Goal: Task Accomplishment & Management: Manage account settings

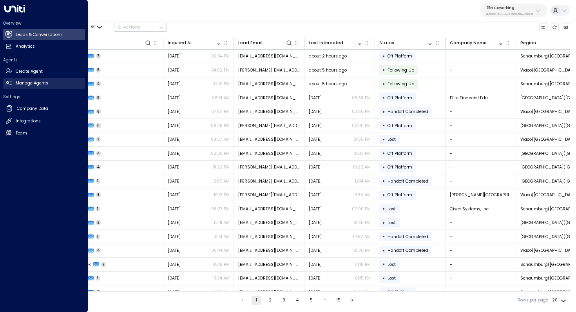
click at [31, 83] on h2 "Manage Agents" at bounding box center [32, 83] width 32 height 6
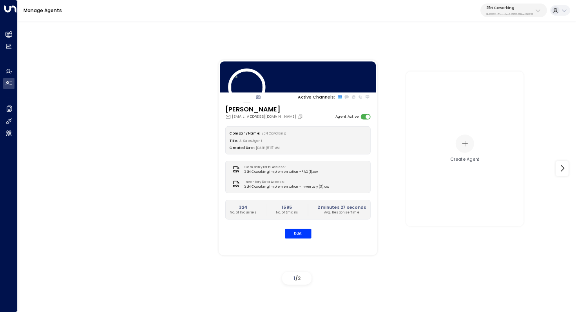
click at [505, 9] on p "25N Coworking" at bounding box center [509, 7] width 47 height 5
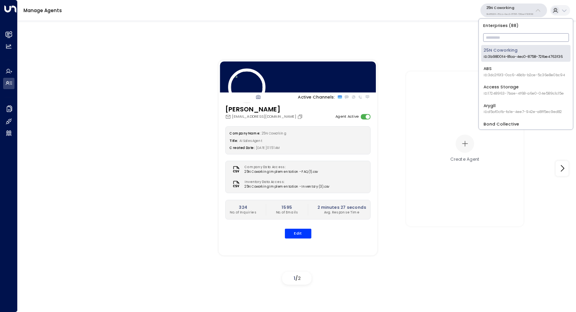
click at [500, 37] on input "text" at bounding box center [526, 37] width 86 height 13
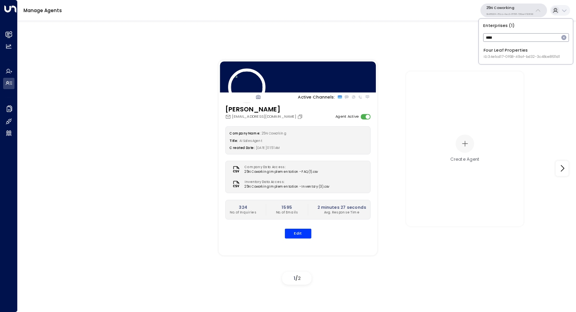
type input "****"
click at [487, 52] on div "Four Leaf Properties ID: 34e1cd17-0f68-49af-bd32-3c48ce8611d1" at bounding box center [521, 53] width 76 height 12
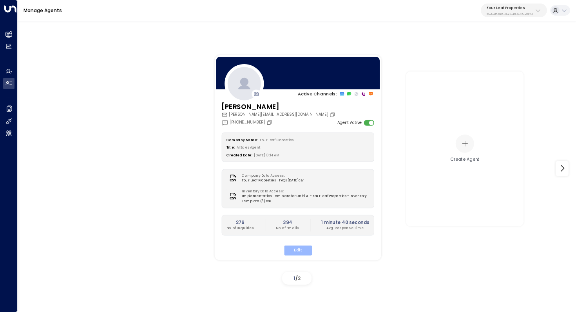
click at [298, 247] on button "Edit" at bounding box center [297, 250] width 28 height 10
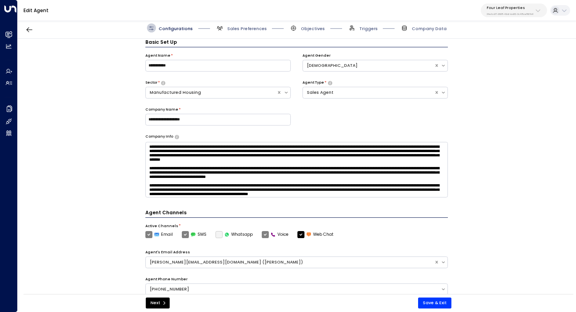
scroll to position [35, 0]
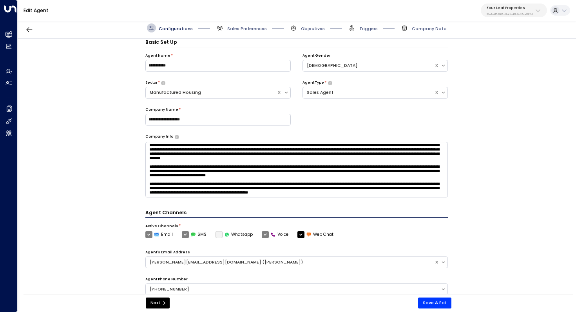
click at [234, 25] on span "Sales Preferences" at bounding box center [240, 27] width 51 height 9
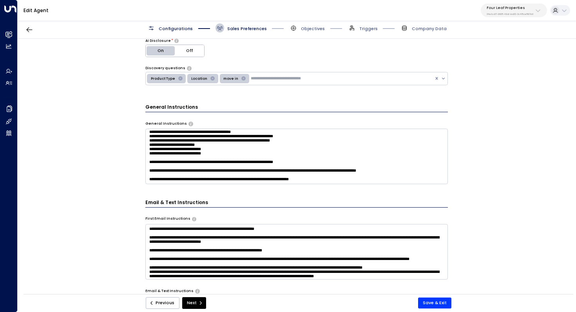
scroll to position [0, 0]
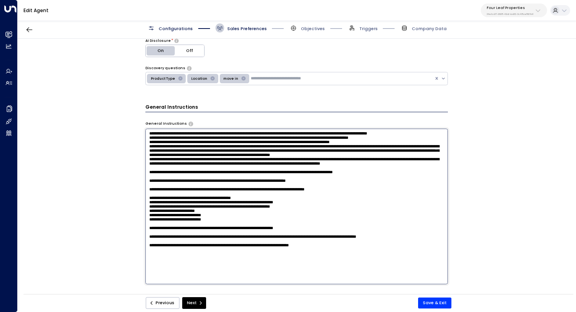
drag, startPoint x: 166, startPoint y: 139, endPoint x: 277, endPoint y: 143, distance: 111.7
click at [277, 143] on textarea at bounding box center [296, 207] width 303 height 156
click at [222, 159] on textarea at bounding box center [296, 207] width 303 height 156
drag, startPoint x: 152, startPoint y: 176, endPoint x: 289, endPoint y: 179, distance: 136.3
click at [289, 179] on textarea at bounding box center [296, 207] width 303 height 156
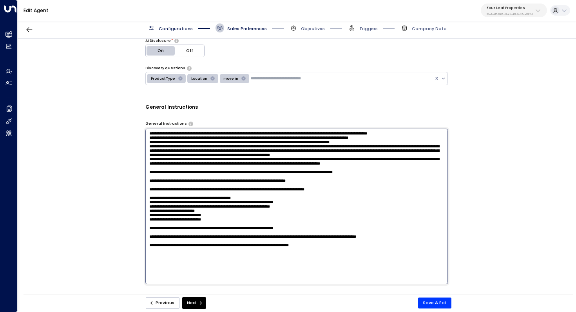
click at [256, 144] on textarea at bounding box center [296, 207] width 303 height 156
drag, startPoint x: 307, startPoint y: 134, endPoint x: 430, endPoint y: 135, distance: 123.3
click at [430, 135] on textarea at bounding box center [296, 207] width 303 height 156
click at [381, 132] on textarea at bounding box center [296, 207] width 303 height 156
drag, startPoint x: 368, startPoint y: 135, endPoint x: 425, endPoint y: 134, distance: 56.8
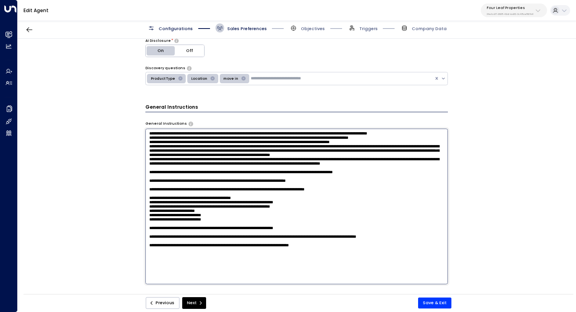
click at [425, 134] on textarea at bounding box center [296, 207] width 303 height 156
click at [315, 168] on textarea at bounding box center [296, 207] width 303 height 156
drag, startPoint x: 227, startPoint y: 179, endPoint x: 144, endPoint y: 168, distance: 84.1
click at [144, 168] on div "**********" at bounding box center [297, 169] width 558 height 260
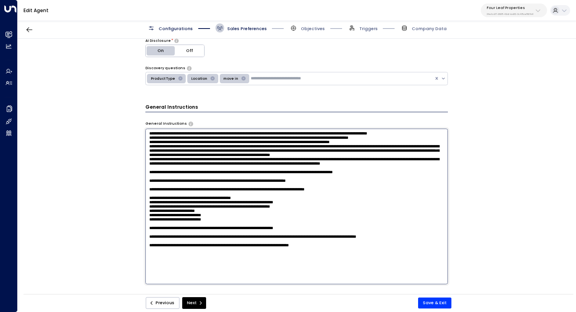
click at [325, 191] on textarea at bounding box center [296, 207] width 303 height 156
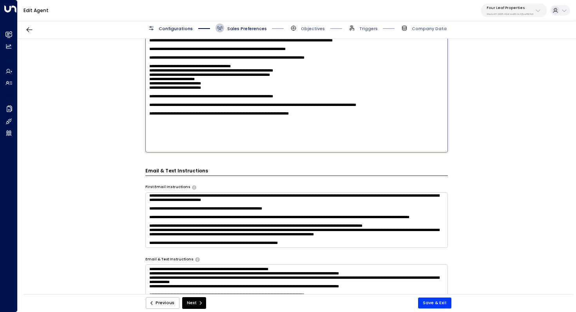
scroll to position [235, 0]
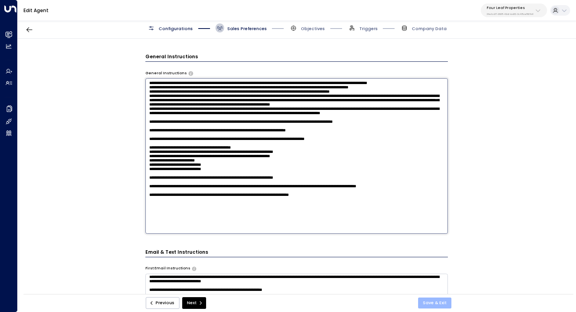
click at [443, 300] on button "Save & Exit" at bounding box center [434, 303] width 33 height 11
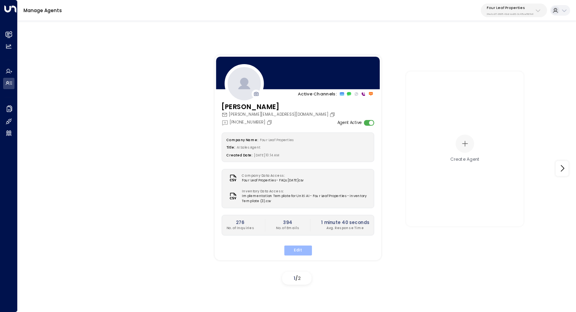
click at [297, 250] on button "Edit" at bounding box center [297, 250] width 28 height 10
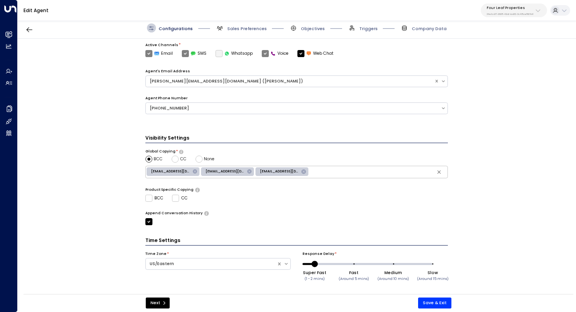
scroll to position [190, 0]
click at [250, 27] on span "Sales Preferences" at bounding box center [247, 29] width 40 height 6
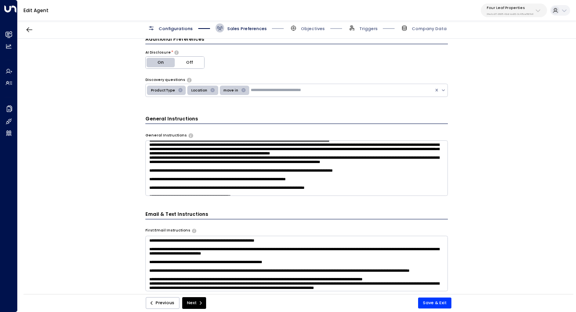
scroll to position [16, 0]
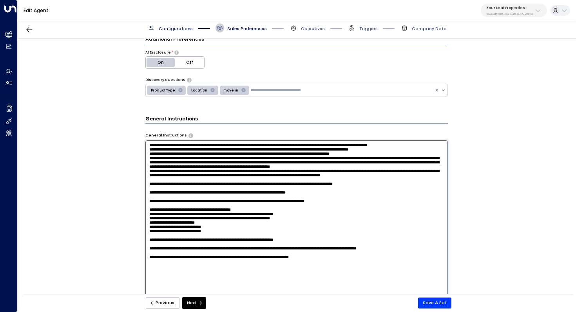
drag, startPoint x: 198, startPoint y: 184, endPoint x: 146, endPoint y: 150, distance: 62.0
click at [146, 150] on textarea at bounding box center [296, 219] width 303 height 156
click at [310, 176] on textarea at bounding box center [296, 219] width 303 height 156
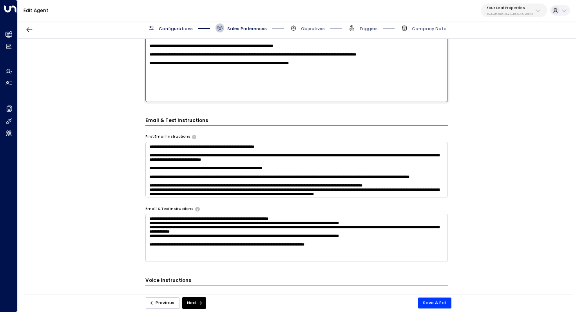
scroll to position [367, 0]
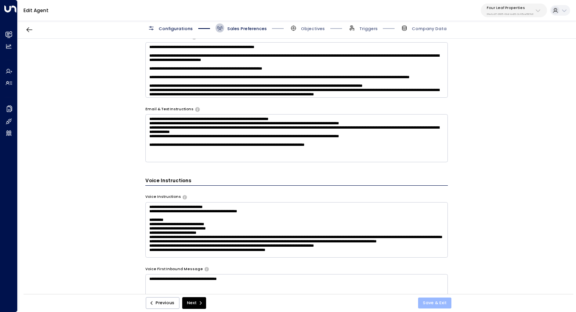
click at [436, 302] on button "Save & Exit" at bounding box center [434, 303] width 33 height 11
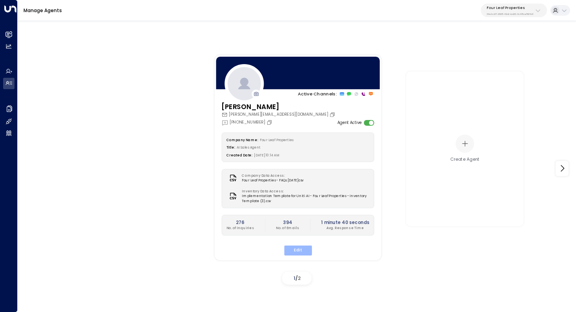
click at [301, 253] on button "Edit" at bounding box center [297, 250] width 28 height 10
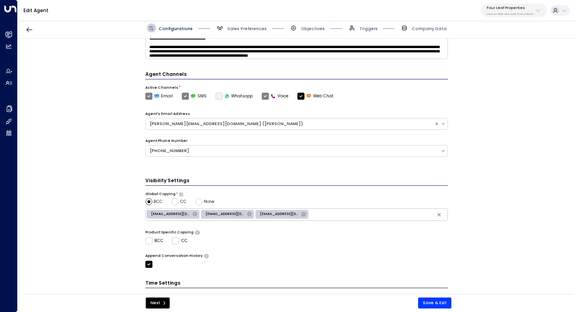
scroll to position [190, 0]
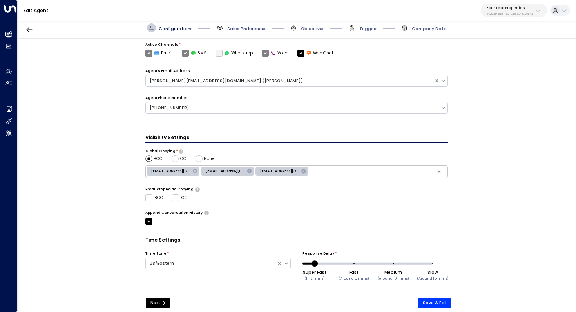
click at [255, 31] on span "Sales Preferences" at bounding box center [247, 29] width 40 height 6
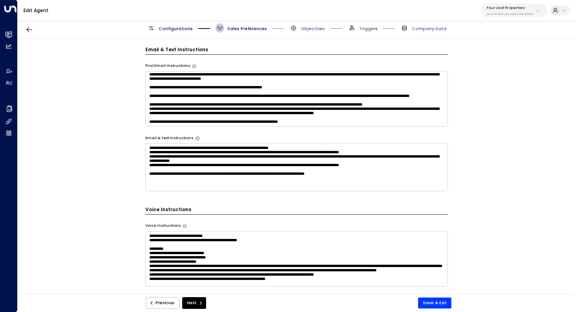
scroll to position [337, 0]
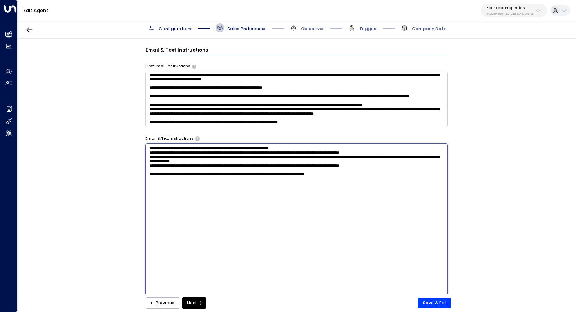
drag, startPoint x: 288, startPoint y: 170, endPoint x: 142, endPoint y: 162, distance: 146.2
click at [142, 162] on div "**********" at bounding box center [297, 169] width 558 height 260
click at [520, 155] on div "**********" at bounding box center [297, 169] width 558 height 260
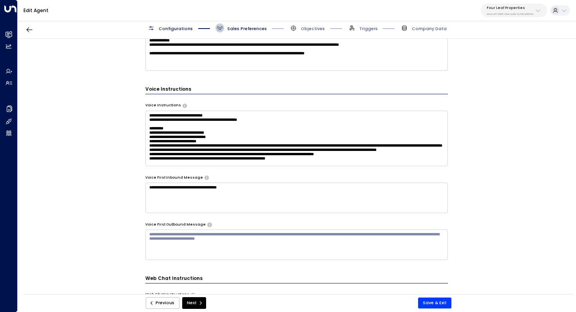
scroll to position [460, 0]
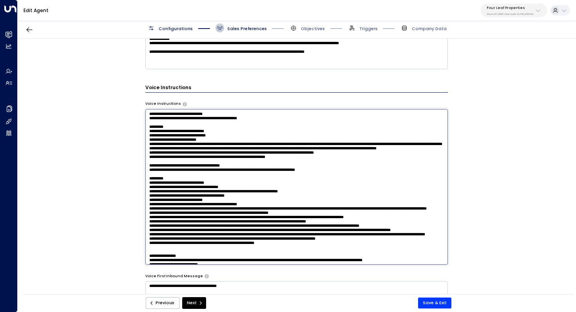
click at [384, 140] on textarea at bounding box center [296, 187] width 303 height 156
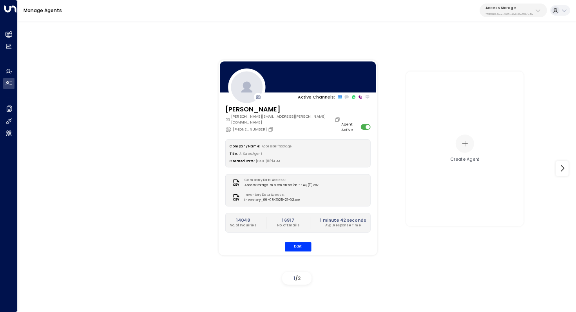
click at [510, 16] on button "Access Storage 17248963-7bae-4f68-a6e0-04e589c1c15e" at bounding box center [512, 11] width 67 height 14
type input "**********"
click at [500, 57] on span "ID: 58c4b32c-92b1-4356-be9b-1247e2c02228" at bounding box center [523, 56] width 81 height 5
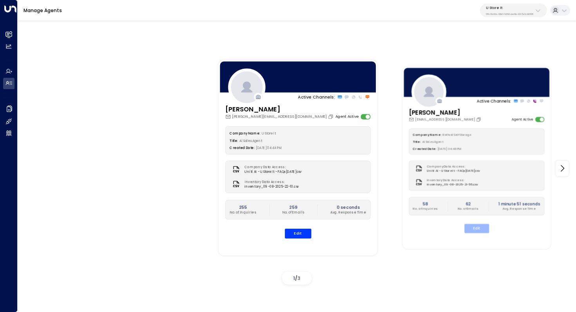
click at [469, 227] on button "Edit" at bounding box center [476, 228] width 25 height 9
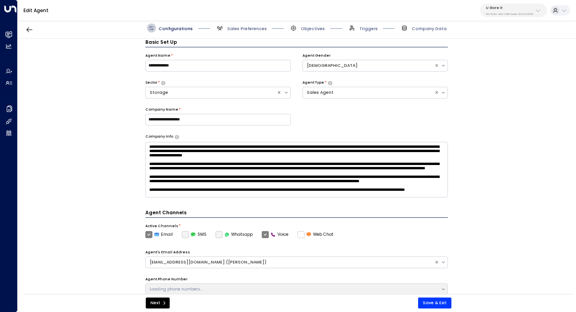
scroll to position [9, 0]
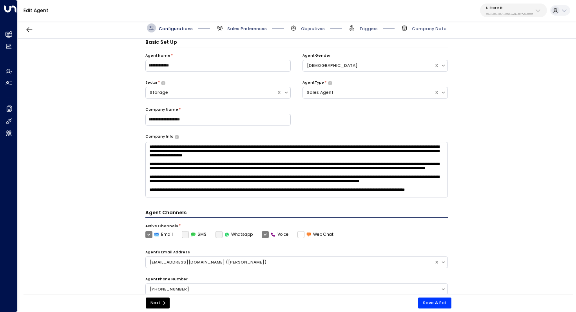
click at [243, 29] on span "Sales Preferences" at bounding box center [247, 29] width 40 height 6
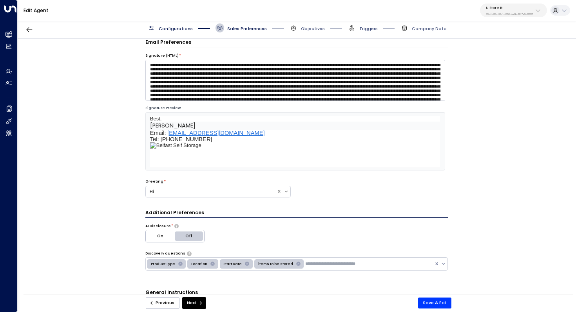
click at [369, 29] on span "Triggers" at bounding box center [368, 29] width 18 height 6
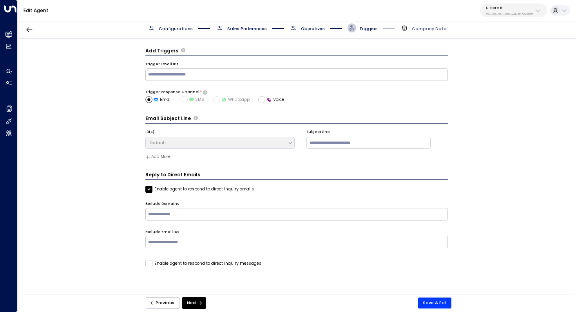
click at [301, 31] on span "Objectives" at bounding box center [313, 29] width 24 height 6
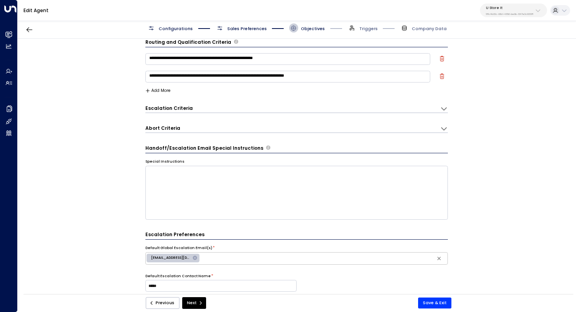
click at [255, 27] on span "Sales Preferences" at bounding box center [247, 29] width 40 height 6
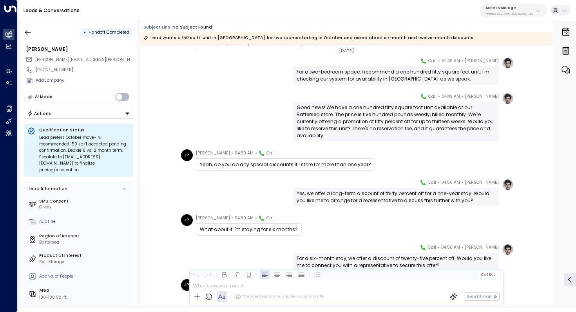
scroll to position [136, 0]
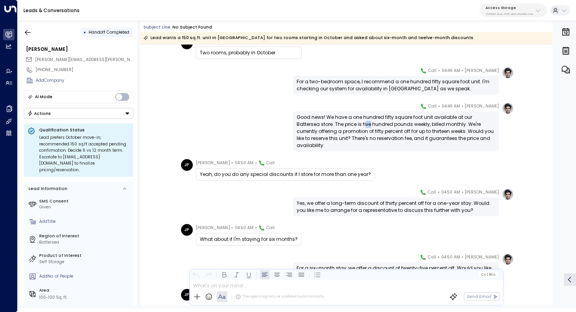
drag, startPoint x: 341, startPoint y: 126, endPoint x: 346, endPoint y: 126, distance: 5.5
click at [346, 126] on div "Good news! We have a one hundred fifty square foot unit available at our Batter…" at bounding box center [395, 131] width 199 height 35
click at [507, 13] on p "17248963-7bae-4f68-a6e0-04e589c1c15e" at bounding box center [509, 14] width 48 height 3
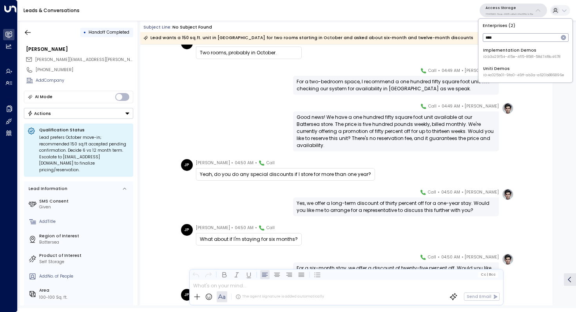
type input "****"
click at [502, 70] on div "Uniti Demos ID: 4c025b01-9fa0-46ff-ab3a-a620b886896e" at bounding box center [523, 72] width 81 height 12
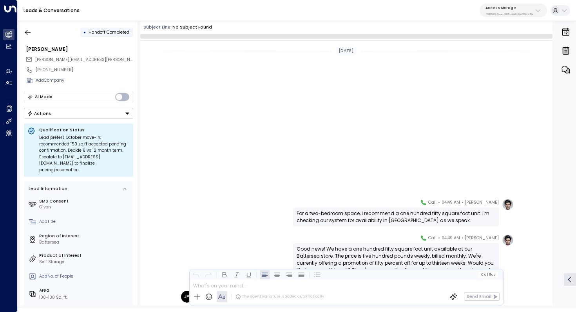
scroll to position [231, 0]
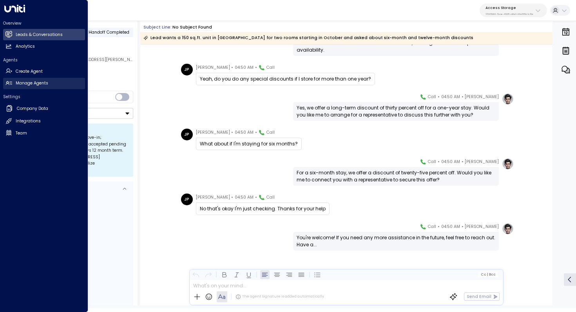
click at [34, 81] on h2 "Manage Agents" at bounding box center [32, 83] width 32 height 6
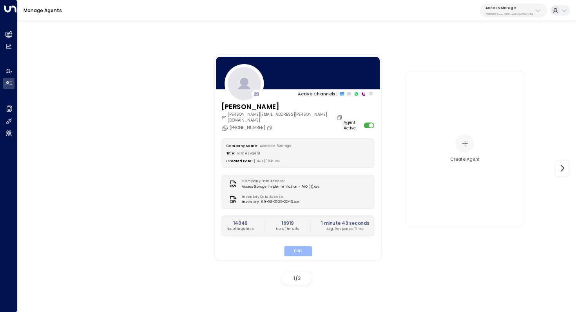
click at [303, 246] on button "Edit" at bounding box center [297, 251] width 28 height 10
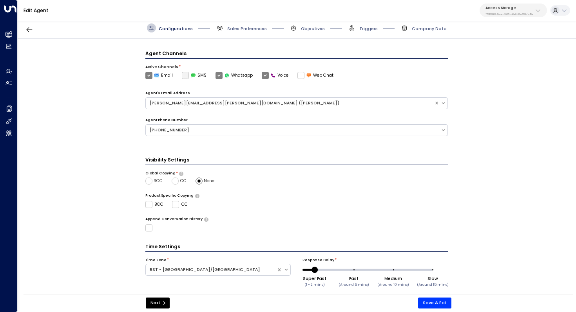
scroll to position [155, 0]
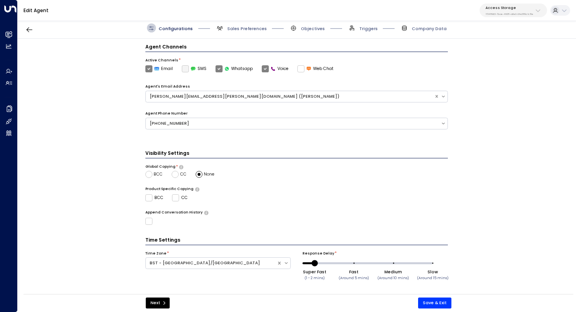
click at [254, 33] on div "Configurations Sales Preferences Objectives Triggers Company Data" at bounding box center [297, 28] width 558 height 21
click at [251, 29] on span "Sales Preferences" at bounding box center [247, 29] width 40 height 6
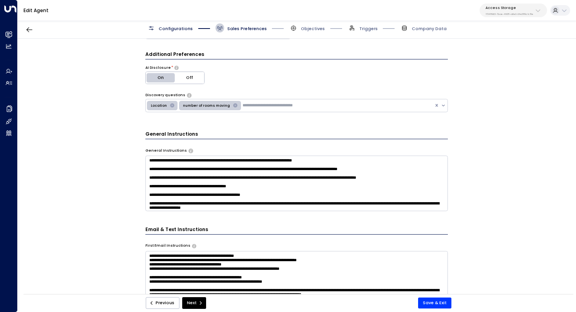
scroll to position [154, 0]
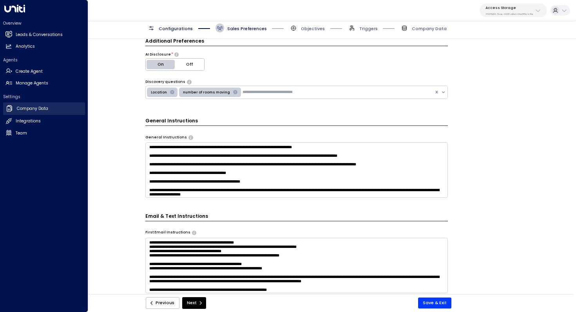
click at [31, 112] on link "Company Data Company Data" at bounding box center [44, 109] width 82 height 13
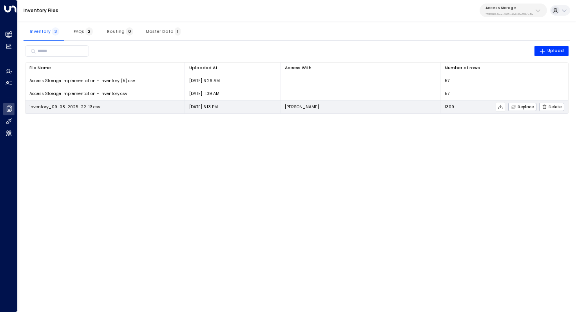
click at [501, 107] on icon at bounding box center [500, 107] width 4 height 4
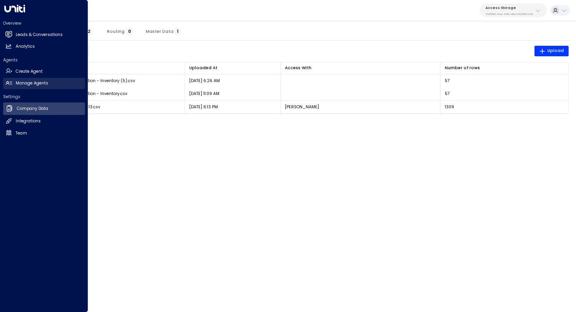
click at [30, 88] on link "Manage Agents Manage Agents" at bounding box center [44, 83] width 82 height 11
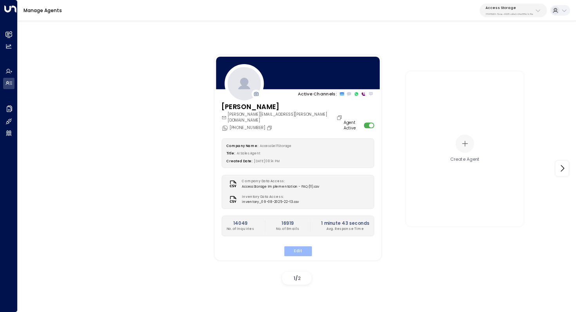
click at [300, 246] on button "Edit" at bounding box center [297, 251] width 28 height 10
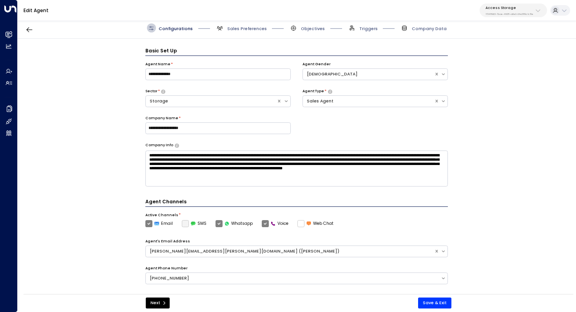
scroll to position [9, 0]
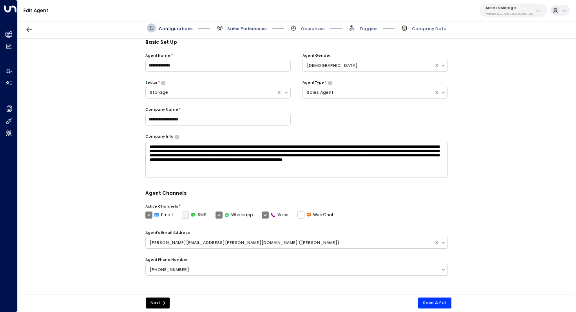
click at [252, 31] on span "Sales Preferences" at bounding box center [247, 29] width 40 height 6
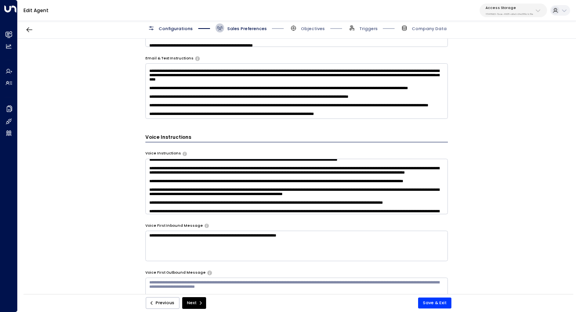
scroll to position [7, 0]
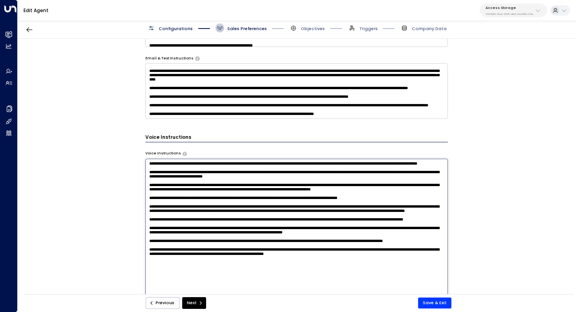
drag, startPoint x: 260, startPoint y: 181, endPoint x: 271, endPoint y: 180, distance: 11.0
click at [271, 180] on textarea at bounding box center [296, 237] width 303 height 156
drag, startPoint x: 267, startPoint y: 211, endPoint x: 283, endPoint y: 211, distance: 15.7
click at [283, 211] on textarea at bounding box center [296, 237] width 303 height 156
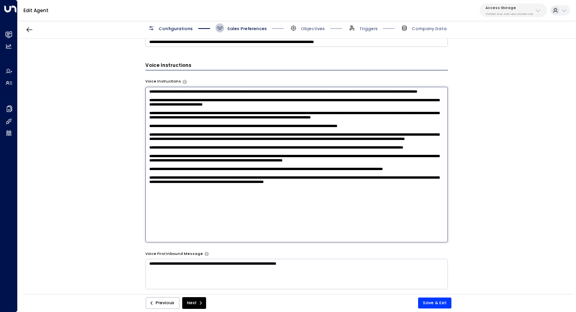
scroll to position [477, 0]
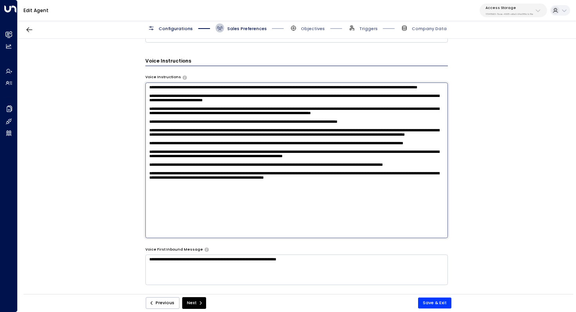
click at [517, 13] on p "17248963-7bae-4f68-a6e0-04e589c1c15e" at bounding box center [509, 14] width 48 height 3
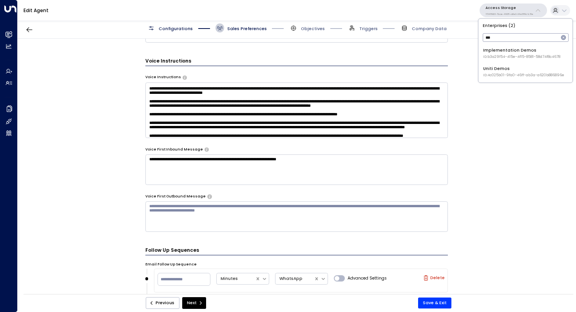
type input "***"
click at [507, 66] on div "Uniti Demos ID: 4c025b01-9fa0-46ff-ab3a-a620b886896e" at bounding box center [523, 72] width 81 height 12
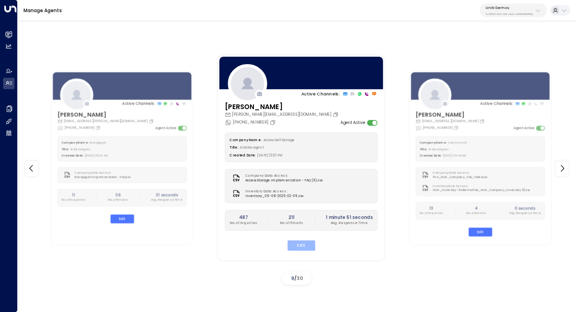
click at [304, 244] on button "Edit" at bounding box center [301, 245] width 28 height 10
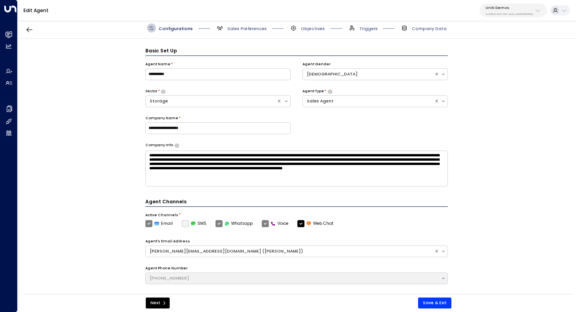
scroll to position [9, 0]
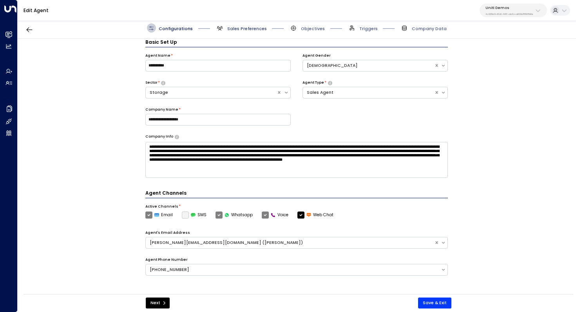
click at [249, 27] on span "Sales Preferences" at bounding box center [247, 29] width 40 height 6
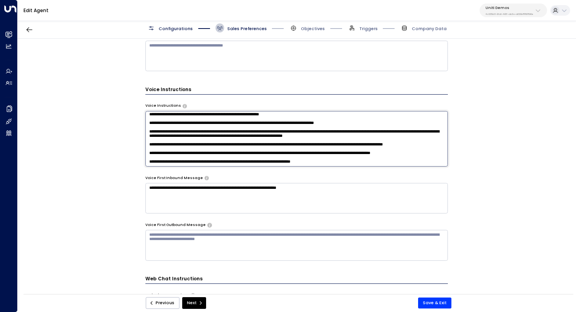
scroll to position [105, 0]
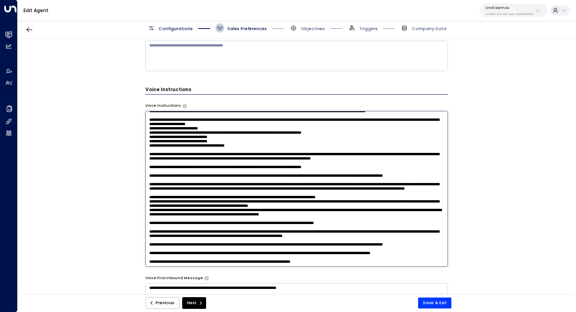
drag, startPoint x: 334, startPoint y: 158, endPoint x: 309, endPoint y: 165, distance: 26.4
click at [309, 165] on textarea at bounding box center [296, 189] width 303 height 156
click at [333, 260] on textarea at bounding box center [296, 189] width 303 height 156
click at [336, 260] on textarea at bounding box center [296, 189] width 303 height 156
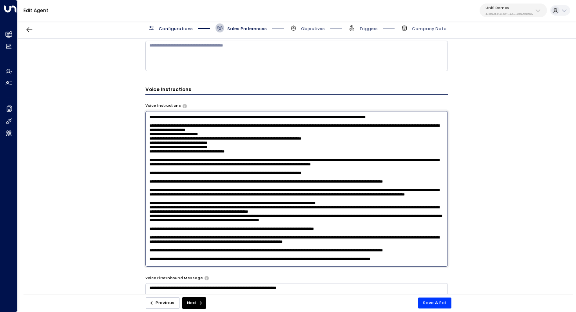
scroll to position [0, 0]
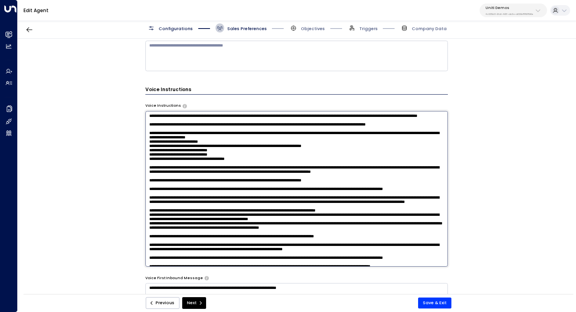
drag, startPoint x: 337, startPoint y: 260, endPoint x: 122, endPoint y: 101, distance: 267.7
click at [122, 101] on div "**********" at bounding box center [297, 169] width 558 height 260
click at [523, 15] on p "4c025b01-9fa0-46ff-ab3a-a620b886896e" at bounding box center [509, 14] width 48 height 3
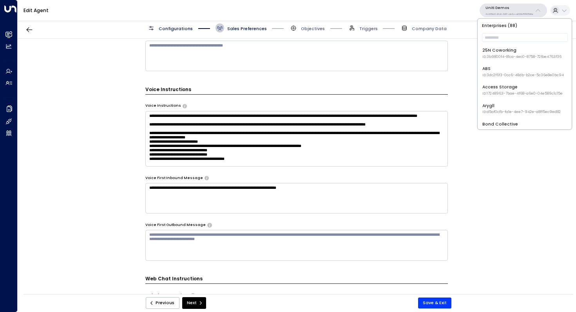
click at [523, 15] on p "4c025b01-9fa0-46ff-ab3a-a620b886896e" at bounding box center [509, 14] width 48 height 3
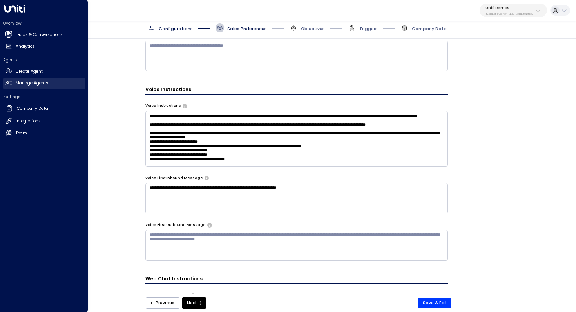
click at [29, 87] on link "Manage Agents Manage Agents" at bounding box center [44, 83] width 82 height 11
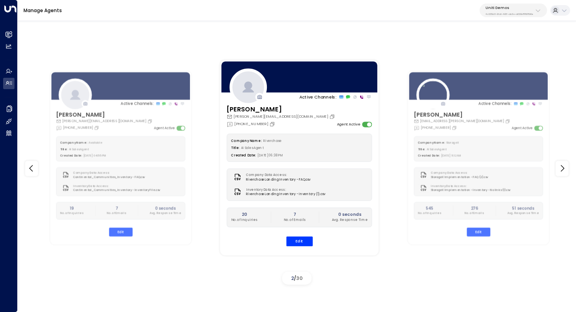
click at [516, 14] on p "4c025b01-9fa0-46ff-ab3a-a620b886896e" at bounding box center [509, 14] width 48 height 3
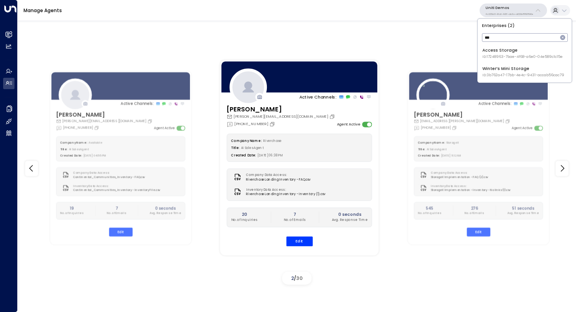
type input "***"
click at [512, 49] on div "Access Storage ID: 17248963-7bae-4f68-a6e0-04e589c1c15e" at bounding box center [522, 53] width 80 height 12
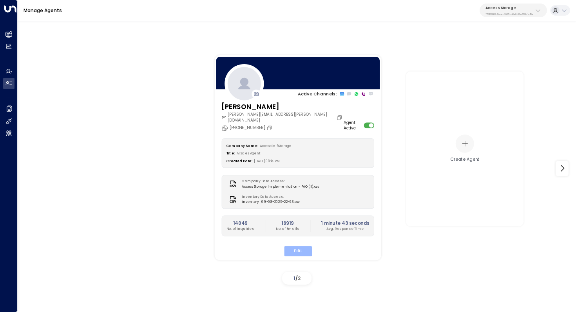
click at [301, 246] on button "Edit" at bounding box center [297, 251] width 28 height 10
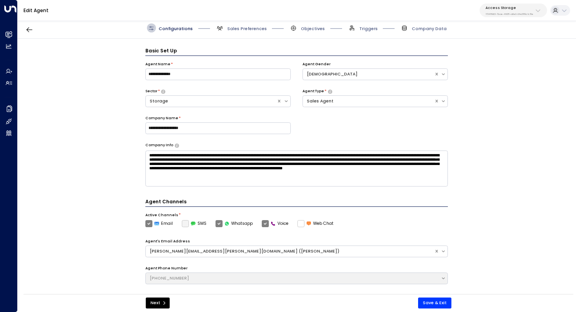
scroll to position [9, 0]
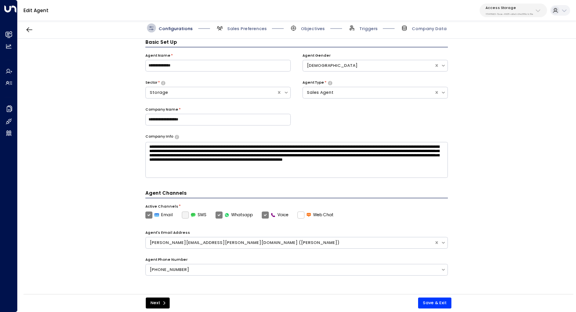
click at [501, 143] on div "**********" at bounding box center [297, 169] width 558 height 260
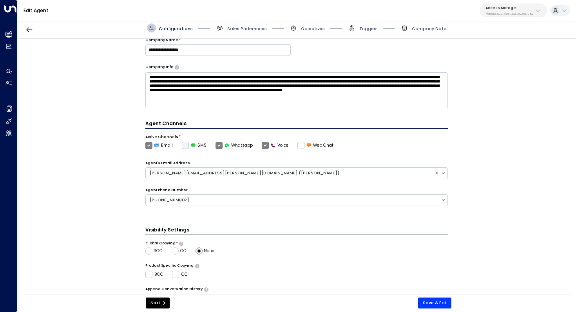
scroll to position [155, 0]
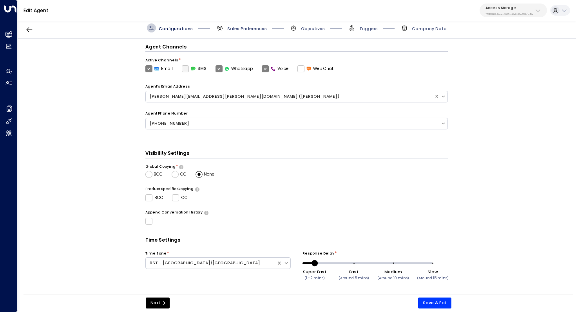
click at [245, 29] on span "Sales Preferences" at bounding box center [247, 29] width 40 height 6
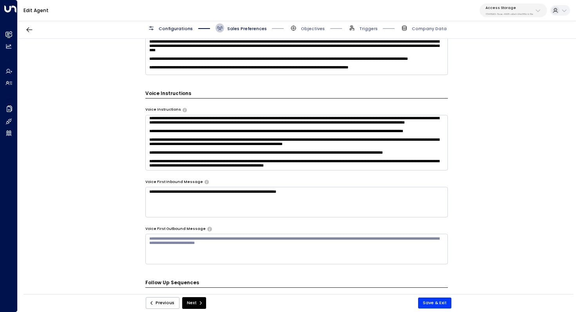
scroll to position [62, 0]
click at [320, 138] on textarea at bounding box center [296, 143] width 303 height 56
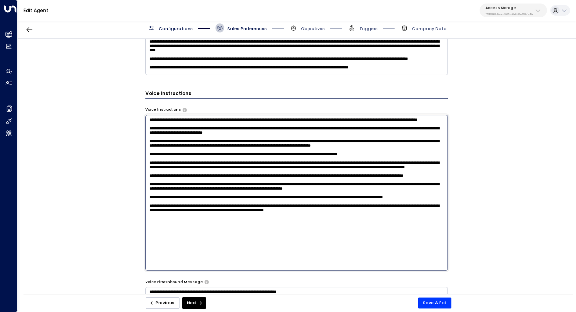
scroll to position [7, 0]
drag, startPoint x: 147, startPoint y: 119, endPoint x: 340, endPoint y: 279, distance: 251.1
click at [340, 279] on div "**********" at bounding box center [296, 56] width 303 height 618
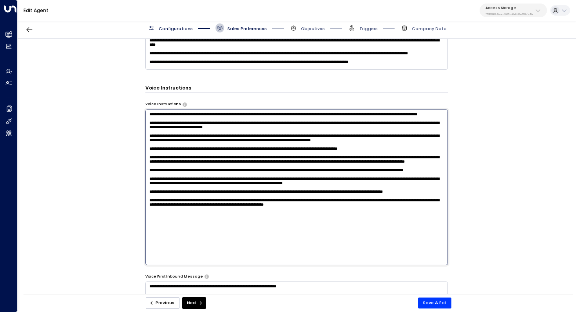
scroll to position [445, 0]
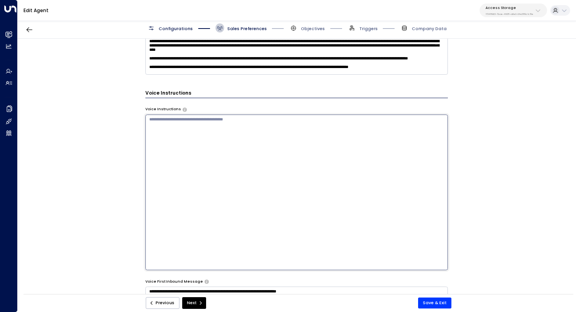
click at [350, 138] on textarea at bounding box center [296, 193] width 303 height 156
paste textarea "**********"
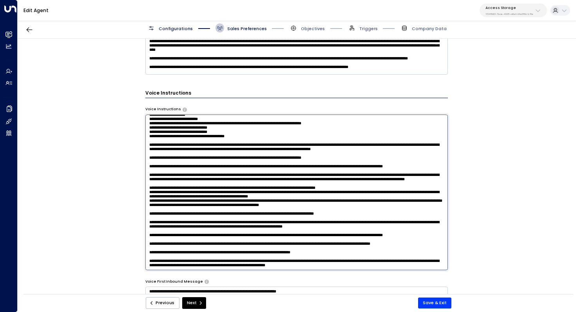
scroll to position [129, 0]
click at [426, 225] on textarea at bounding box center [296, 193] width 303 height 156
click at [425, 229] on textarea at bounding box center [296, 193] width 303 height 156
click at [371, 254] on textarea at bounding box center [296, 193] width 303 height 156
type textarea "**********"
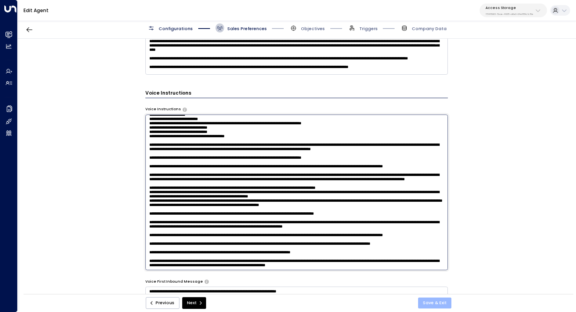
click at [435, 301] on button "Save & Exit" at bounding box center [434, 303] width 33 height 11
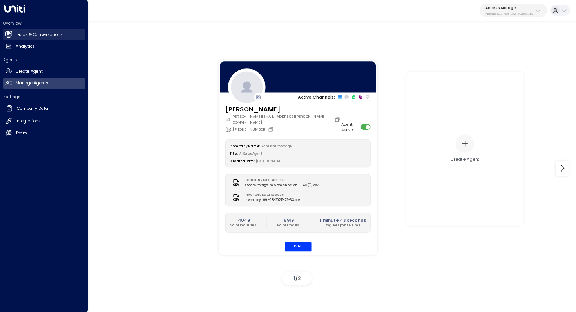
click at [16, 33] on h2 "Leads & Conversations" at bounding box center [39, 35] width 47 height 6
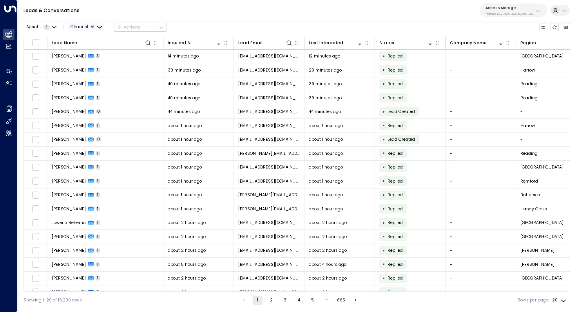
click at [93, 27] on span "All" at bounding box center [92, 27] width 5 height 5
click at [84, 66] on span "Voice" at bounding box center [78, 65] width 9 height 4
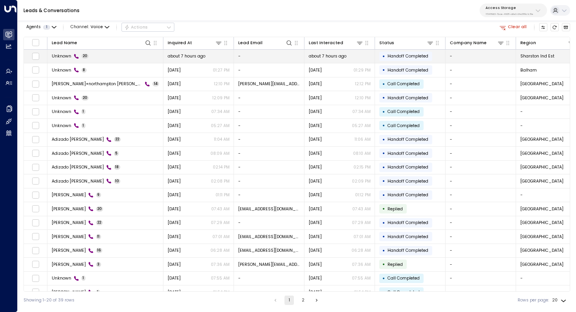
click at [113, 61] on td "Unknown 20" at bounding box center [105, 57] width 116 height 14
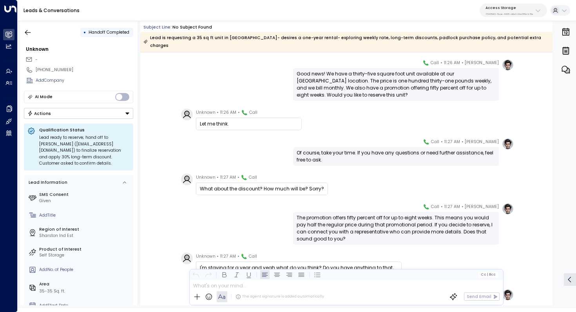
scroll to position [252, 0]
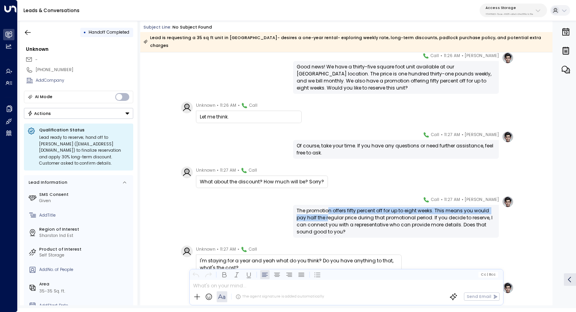
drag, startPoint x: 327, startPoint y: 201, endPoint x: 327, endPoint y: 211, distance: 10.2
click at [327, 211] on div "The promotion offers fifty percent off for up to eight weeks. This means you wo…" at bounding box center [395, 222] width 199 height 28
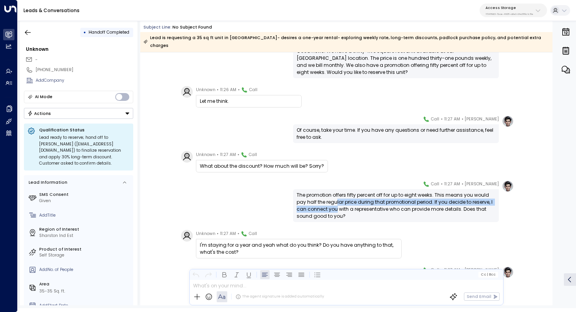
click at [336, 200] on div "The promotion offers fifty percent off for up to eight weeks. This means you wo…" at bounding box center [395, 206] width 199 height 28
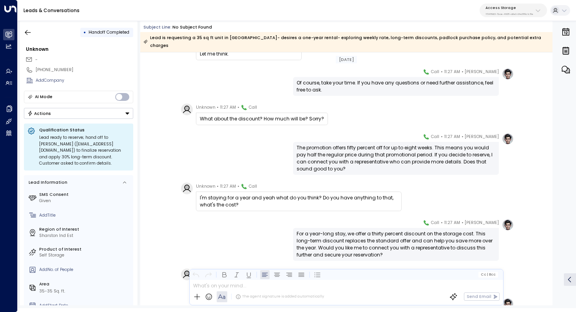
scroll to position [321, 0]
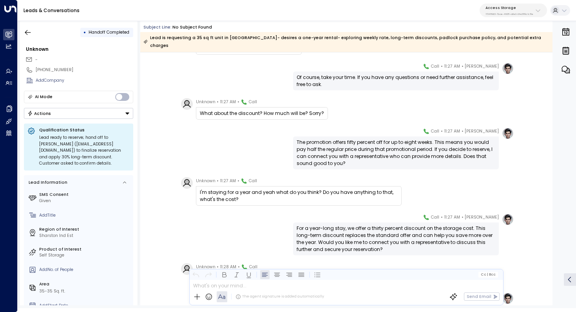
click at [344, 225] on div "For a year-long stay, we offer a thirty percent discount on the storage cost. T…" at bounding box center [395, 239] width 199 height 28
click at [350, 225] on div "For a year-long stay, we offer a thirty percent discount on the storage cost. T…" at bounding box center [395, 239] width 199 height 28
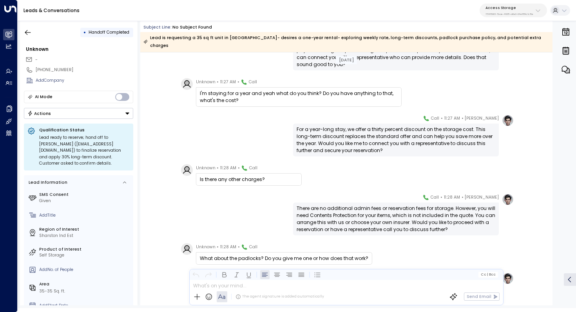
scroll to position [538, 0]
